Goal: Task Accomplishment & Management: Manage account settings

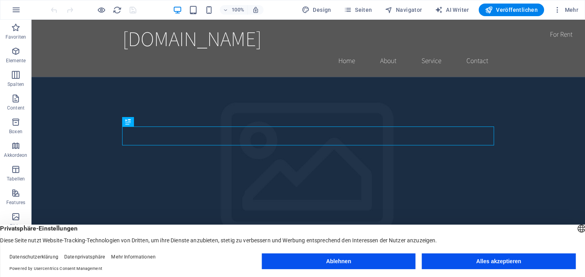
click at [529, 262] on button "Alles akzeptieren" at bounding box center [499, 261] width 154 height 16
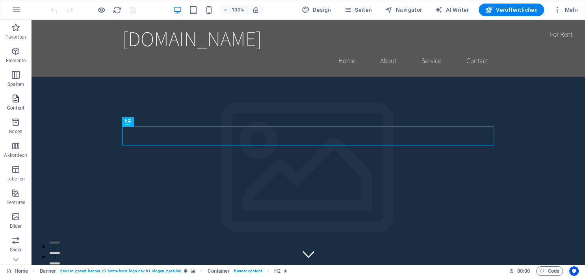
click at [15, 99] on icon "button" at bounding box center [15, 98] width 9 height 9
click at [17, 72] on icon "button" at bounding box center [15, 74] width 9 height 9
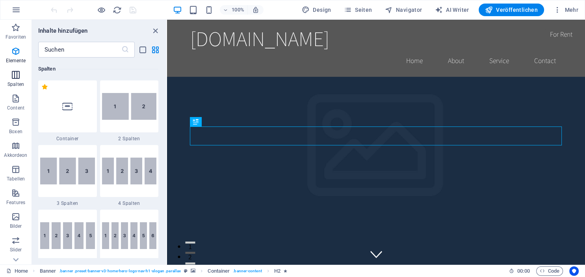
scroll to position [390, 0]
click at [409, 7] on span "Navigator" at bounding box center [403, 10] width 37 height 8
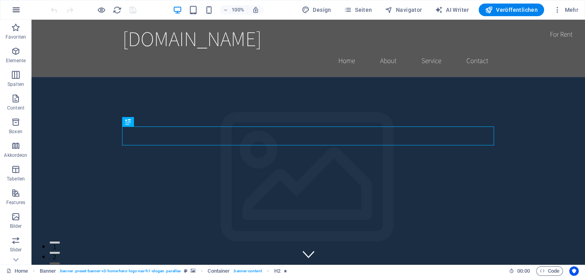
click at [12, 6] on icon "button" at bounding box center [15, 9] width 9 height 9
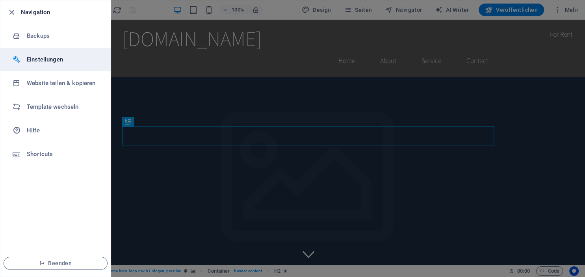
click at [50, 60] on h6 "Einstellungen" at bounding box center [63, 59] width 73 height 9
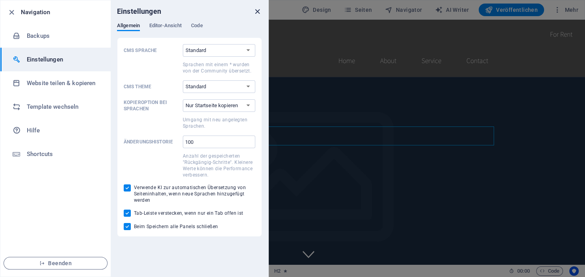
click at [257, 9] on icon "close" at bounding box center [257, 11] width 9 height 9
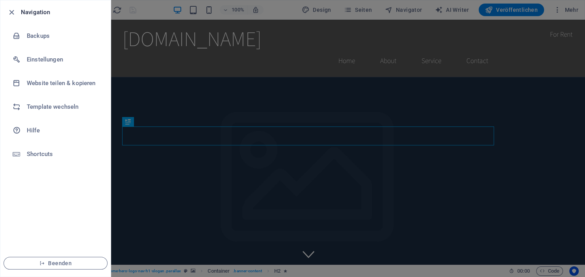
click at [557, 9] on div at bounding box center [292, 138] width 585 height 277
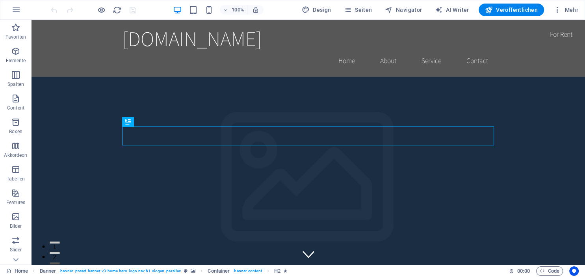
click at [557, 9] on icon "button" at bounding box center [558, 10] width 8 height 8
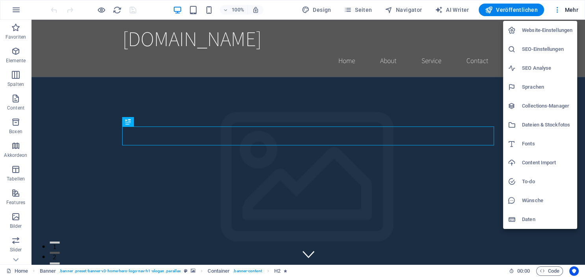
click at [571, 11] on div at bounding box center [292, 138] width 585 height 277
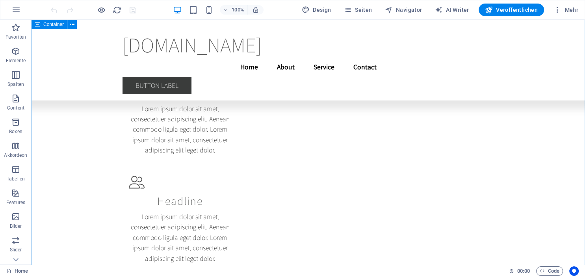
scroll to position [4328, 0]
